Goal: Task Accomplishment & Management: Use online tool/utility

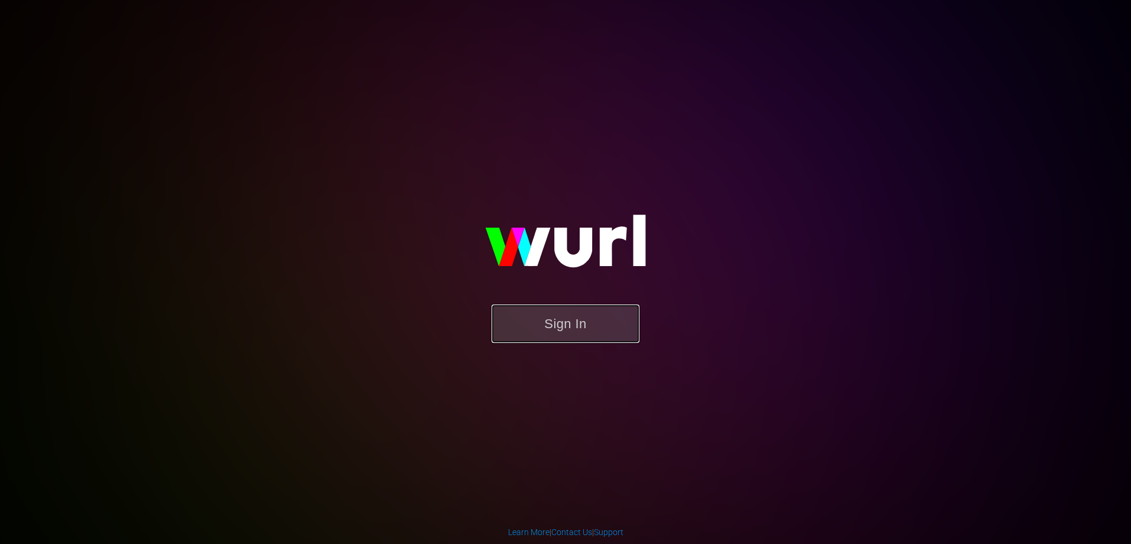
click at [571, 325] on button "Sign In" at bounding box center [566, 324] width 148 height 38
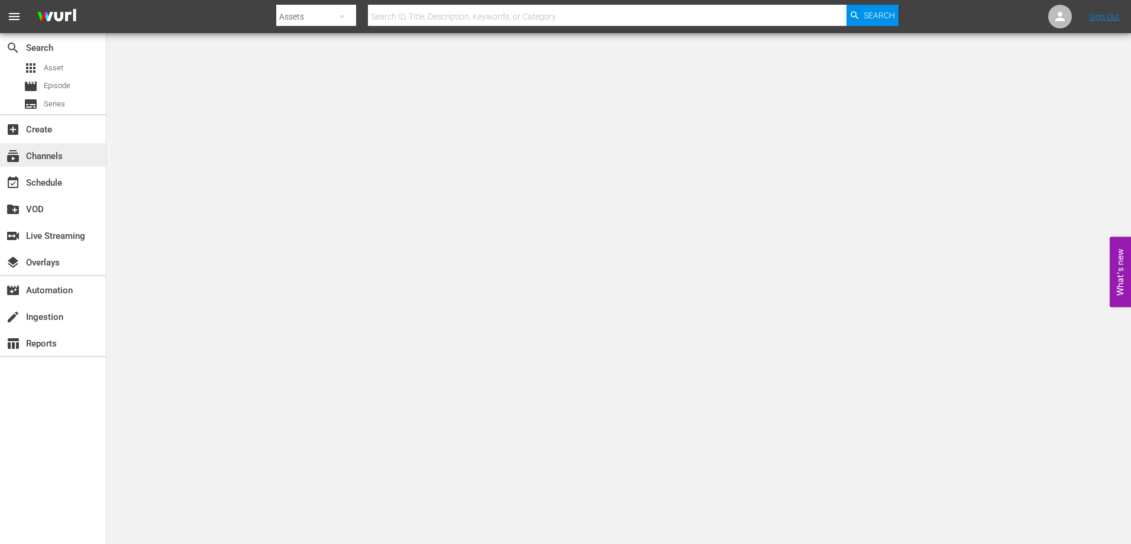
click at [65, 153] on div "subscriptions Channels" at bounding box center [33, 154] width 66 height 11
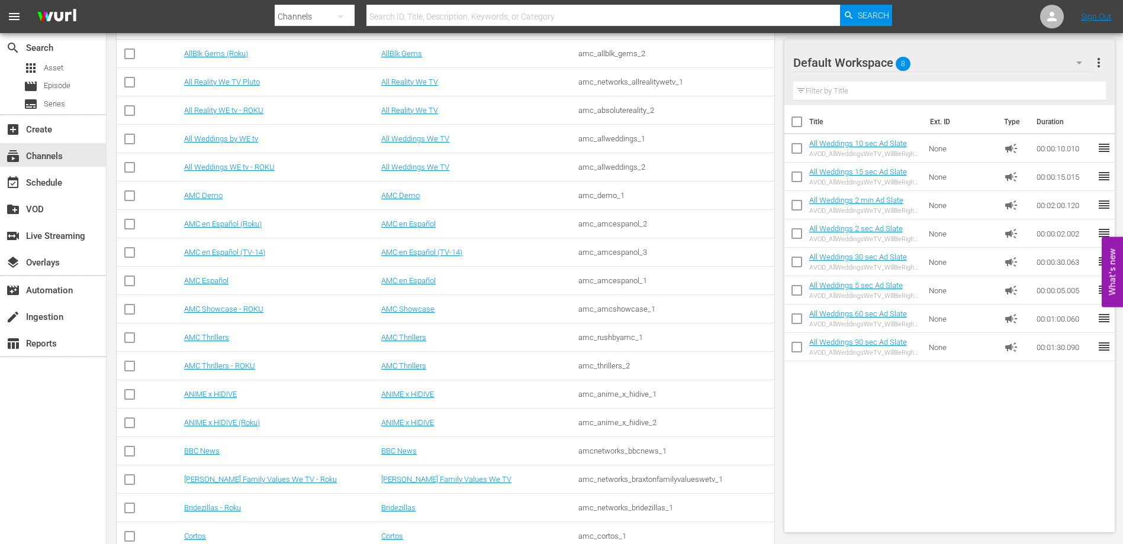
scroll to position [916, 0]
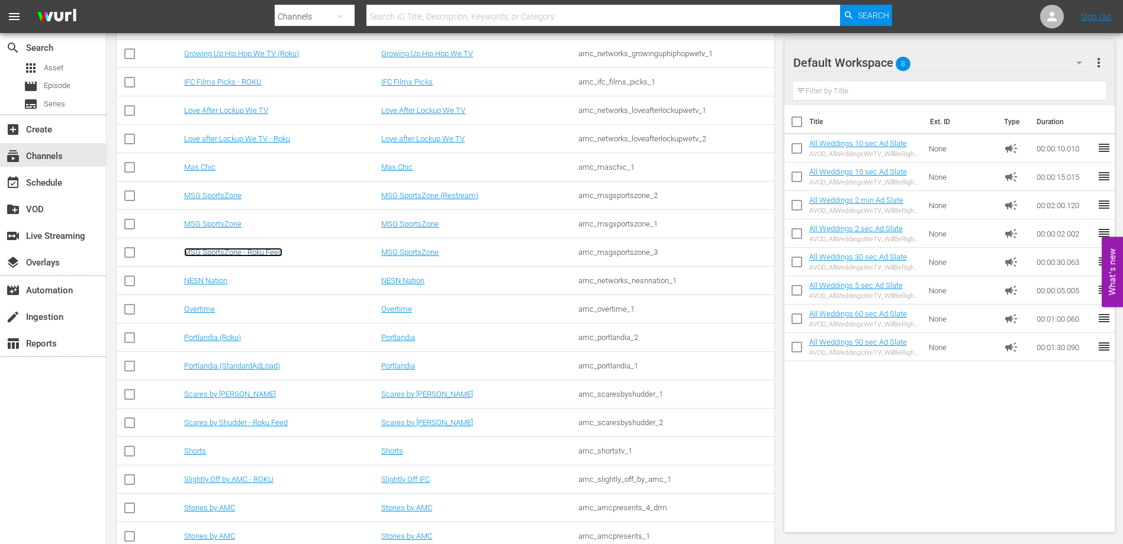
click at [265, 253] on link "MSG SportsZone - Roku Feed" at bounding box center [233, 252] width 98 height 9
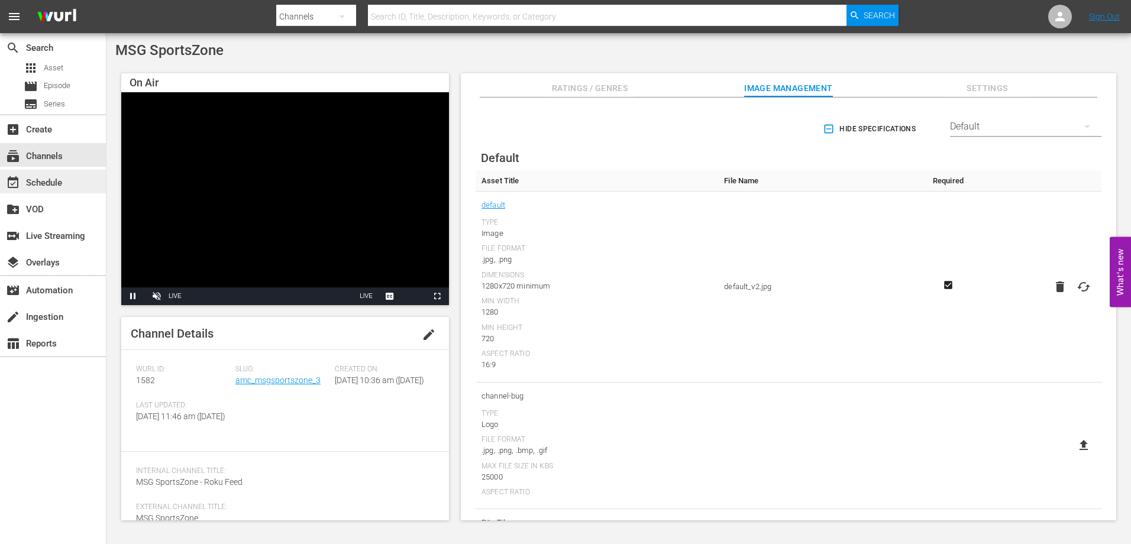
click at [58, 186] on div "event_available Schedule" at bounding box center [33, 181] width 66 height 11
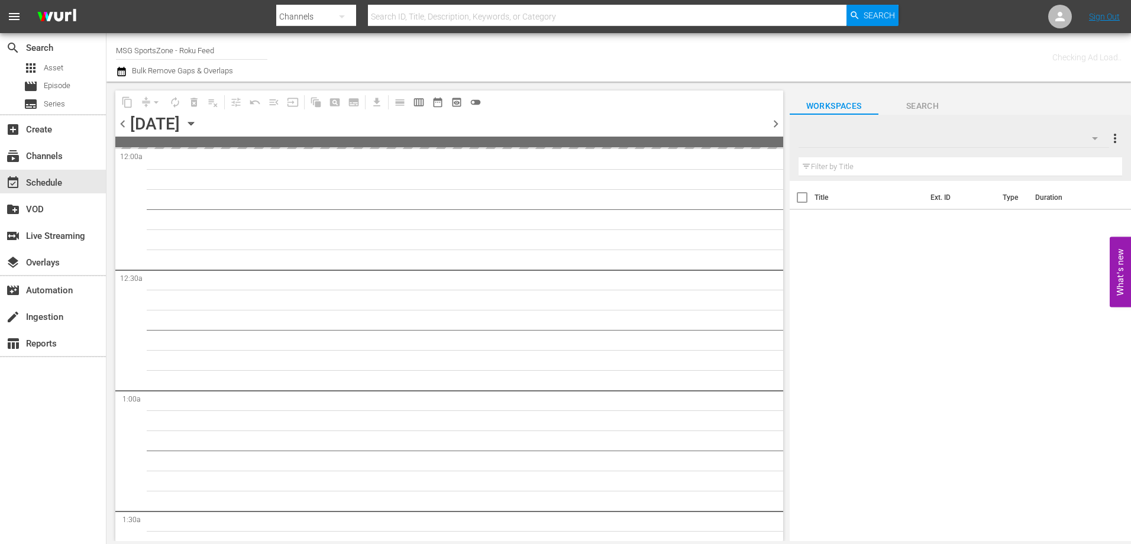
click at [198, 120] on icon "button" at bounding box center [191, 123] width 13 height 13
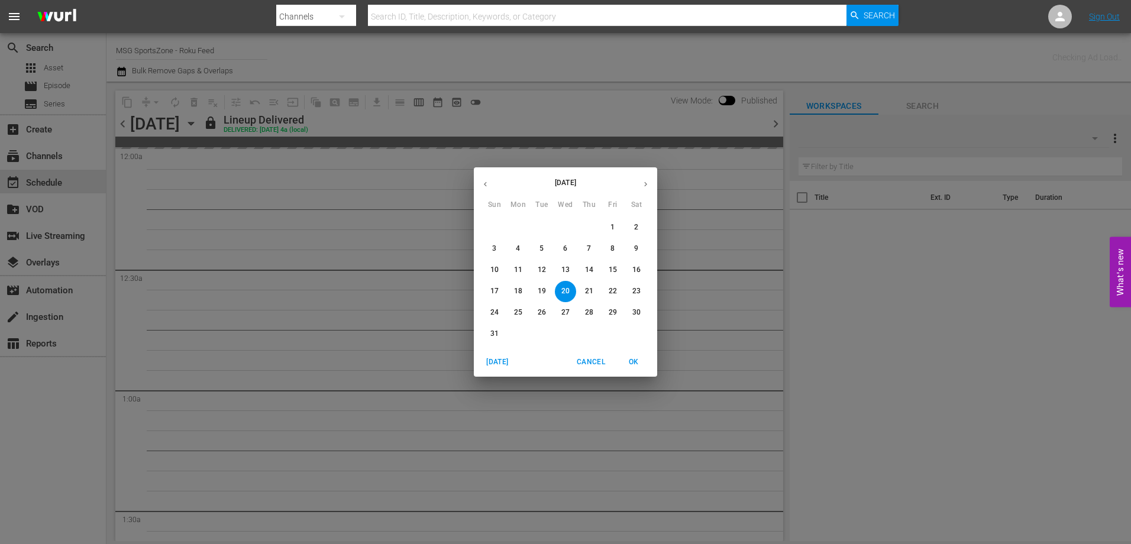
click at [643, 185] on icon "button" at bounding box center [645, 184] width 9 height 9
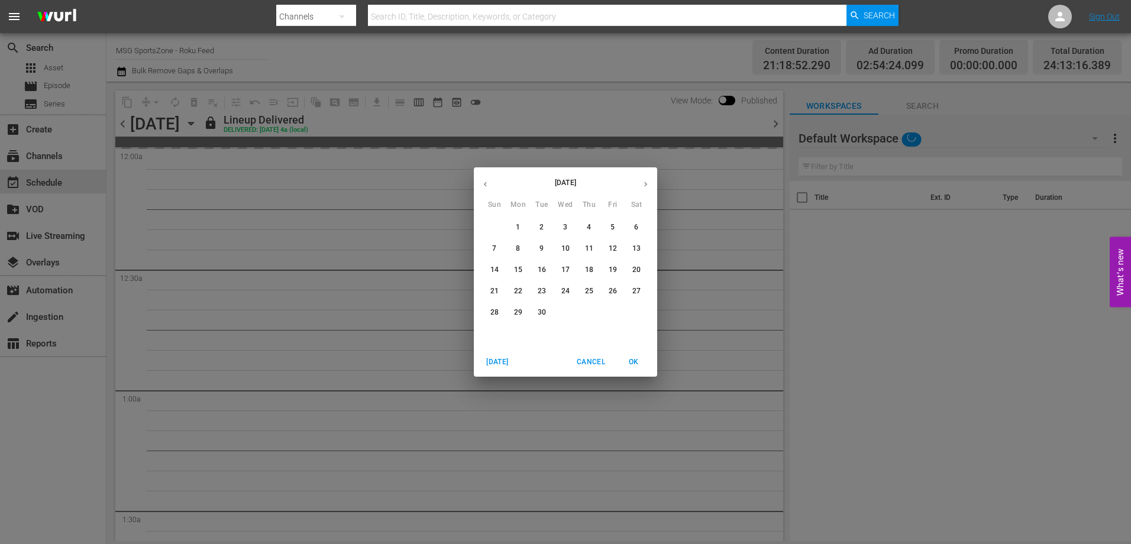
click at [517, 229] on p "1" at bounding box center [518, 228] width 4 height 10
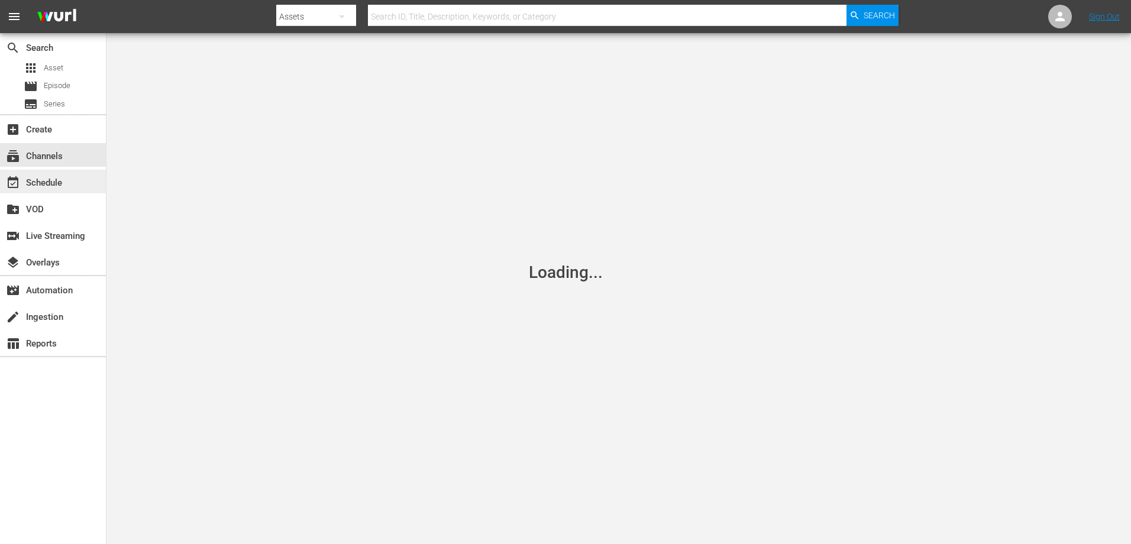
click at [63, 187] on div "event_available Schedule" at bounding box center [53, 182] width 106 height 24
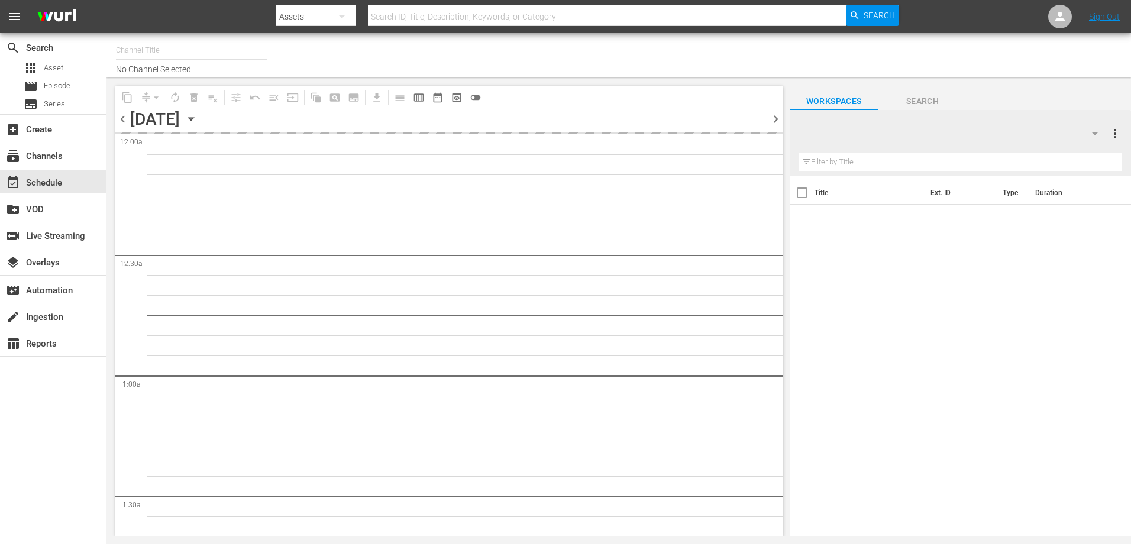
click at [201, 114] on div "[DATE] [DATE]" at bounding box center [165, 119] width 70 height 20
type input "MSG SportsZone (1386)"
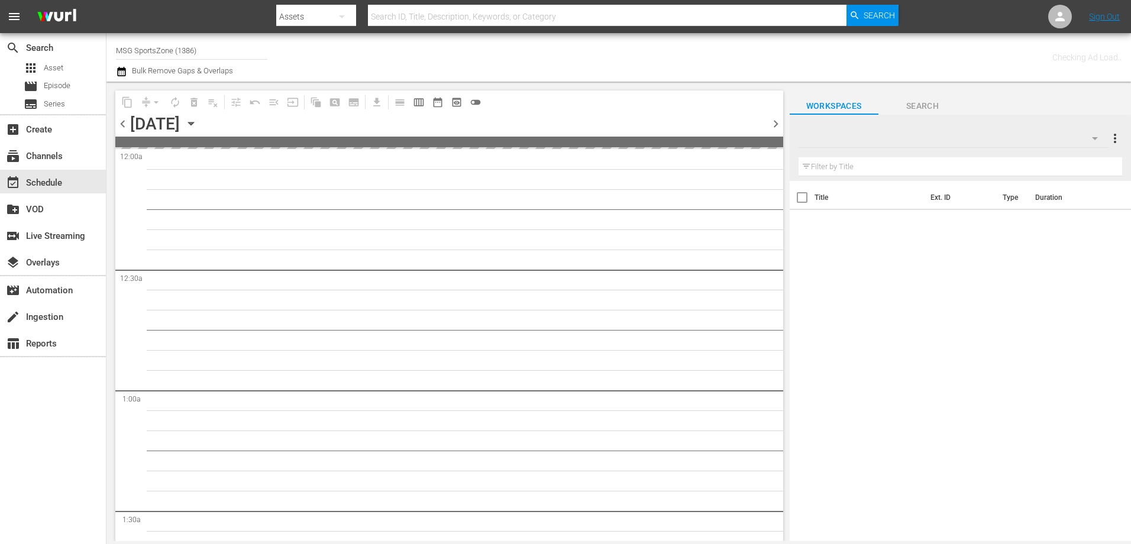
click at [194, 123] on icon "button" at bounding box center [190, 123] width 5 height 3
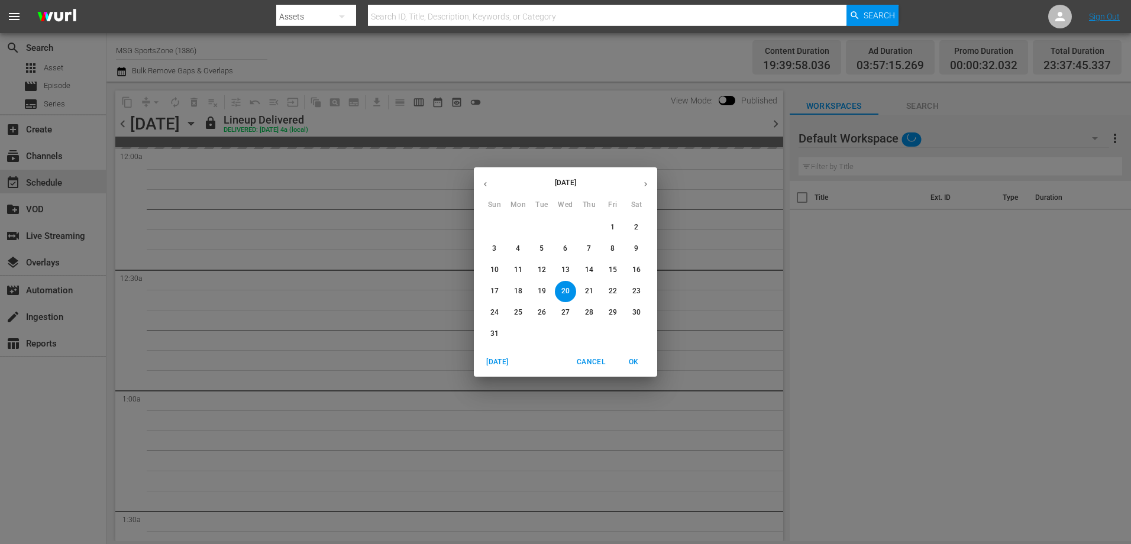
click at [646, 183] on icon "button" at bounding box center [645, 184] width 3 height 5
click at [518, 224] on p "1" at bounding box center [518, 228] width 4 height 10
